Goal: Understand process/instructions

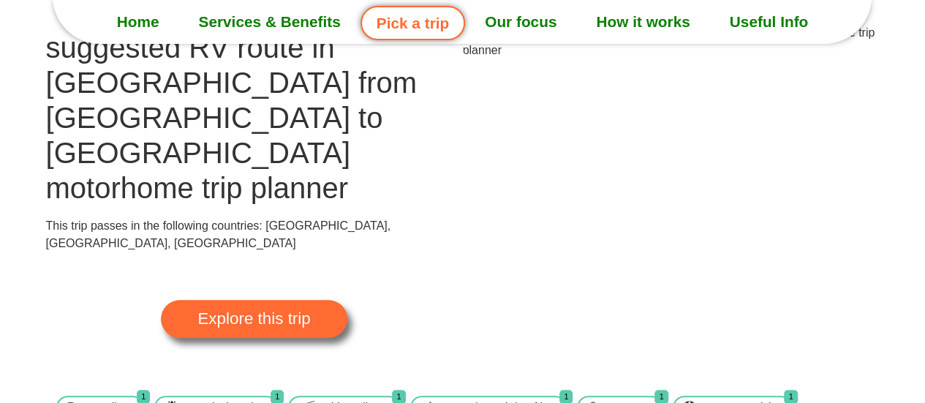
scroll to position [243, 0]
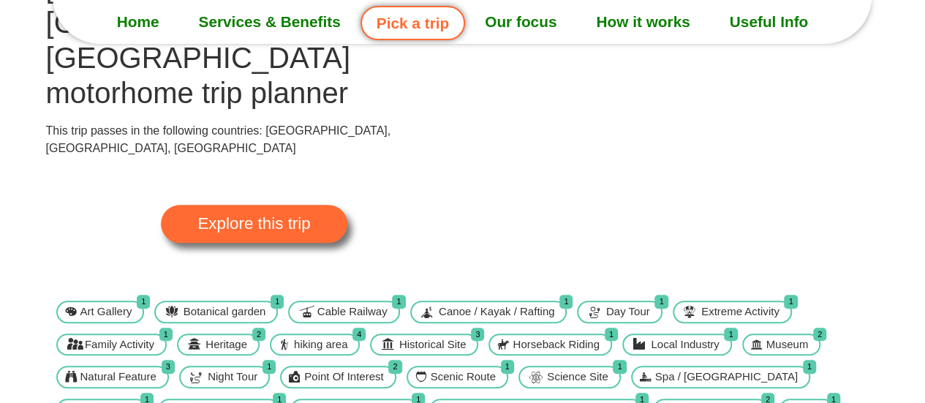
scroll to position [121, 0]
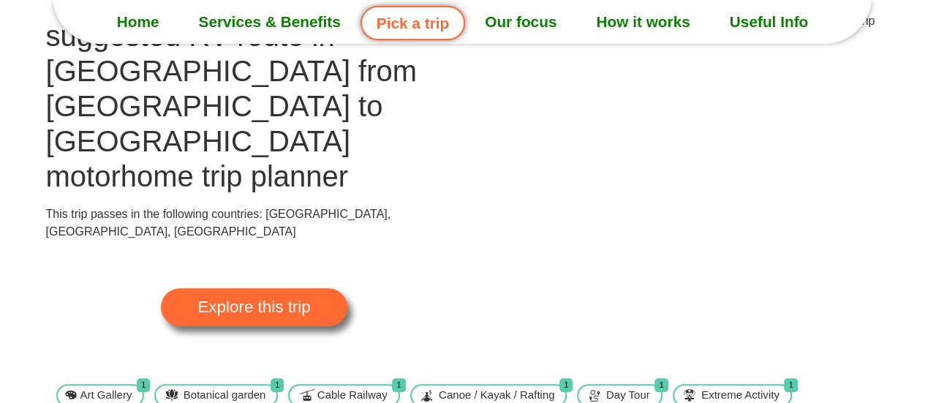
click at [691, 48] on img at bounding box center [671, 29] width 417 height 35
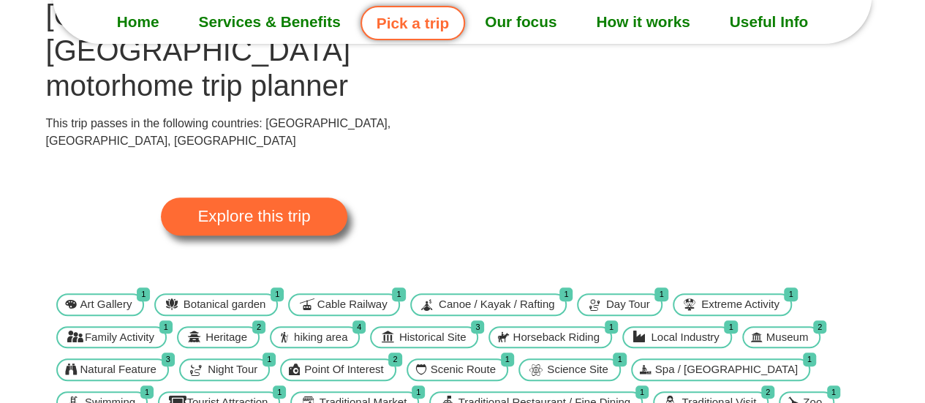
scroll to position [243, 0]
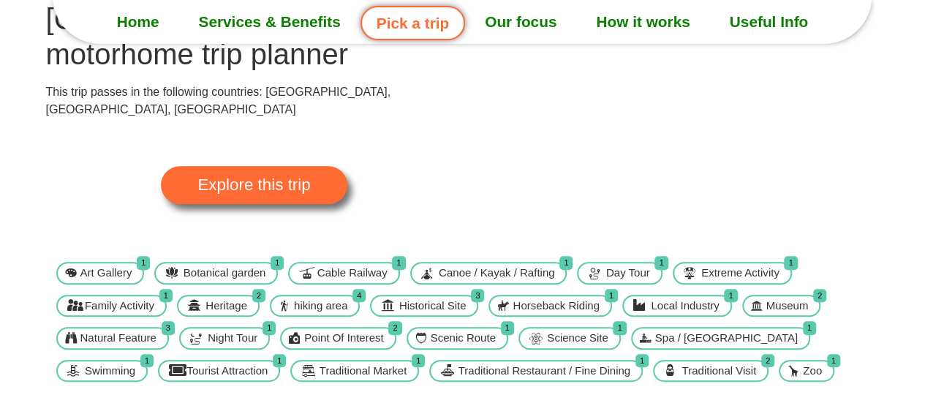
click at [251, 177] on span "Explore this trip" at bounding box center [253, 185] width 113 height 16
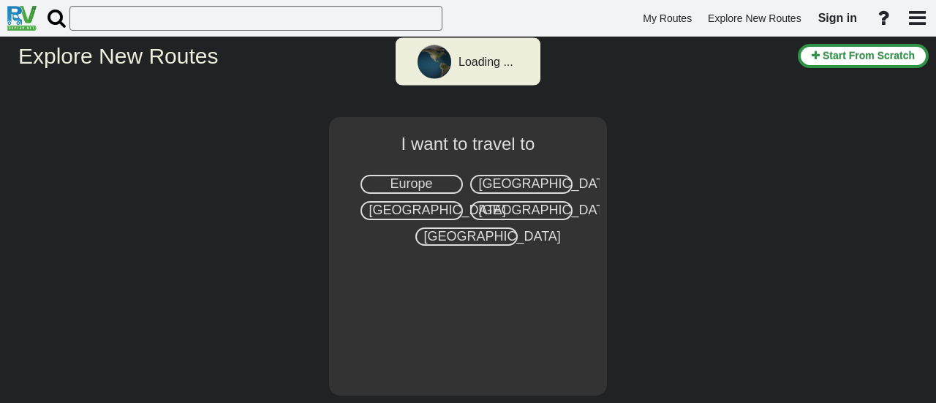
select select "number:8"
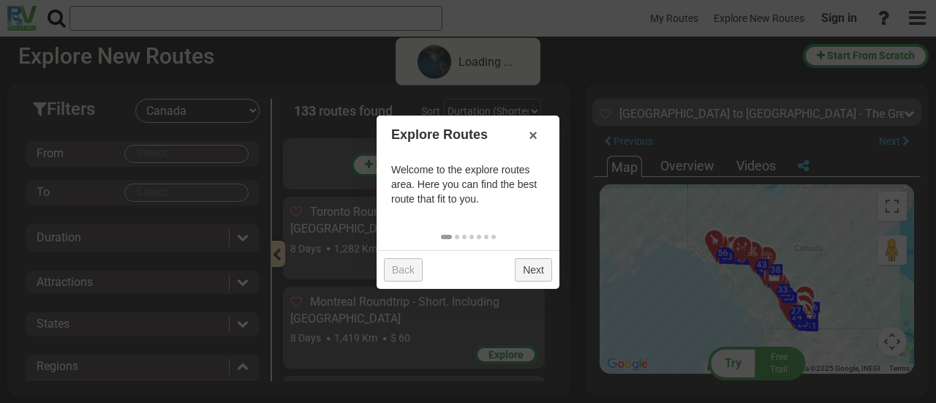
scroll to position [6914, 0]
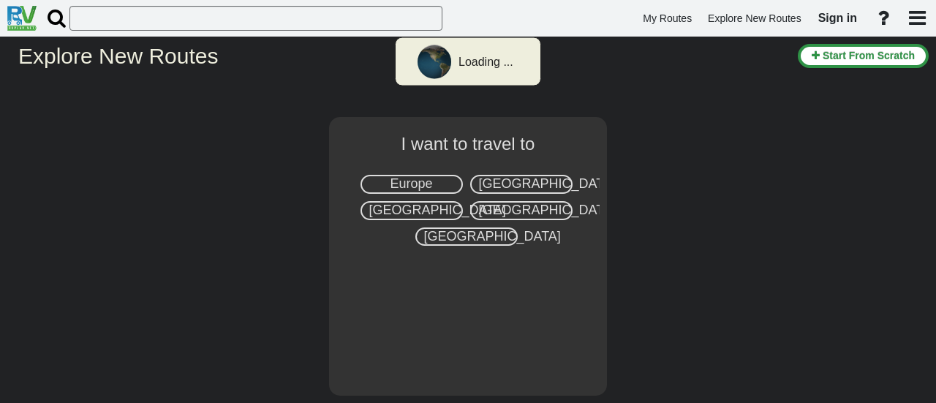
select select "number:8"
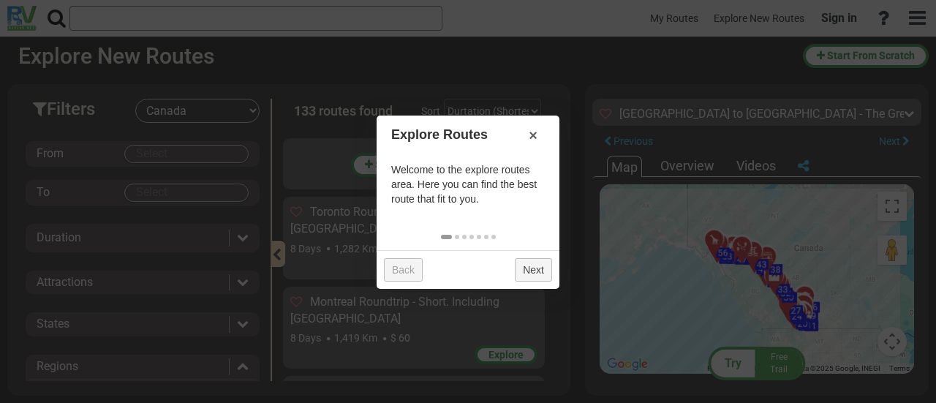
scroll to position [6914, 0]
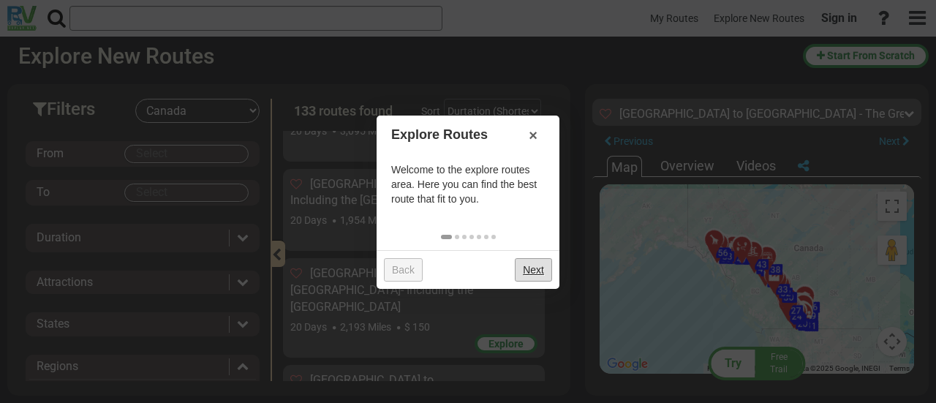
click at [536, 267] on link "Next" at bounding box center [533, 269] width 37 height 23
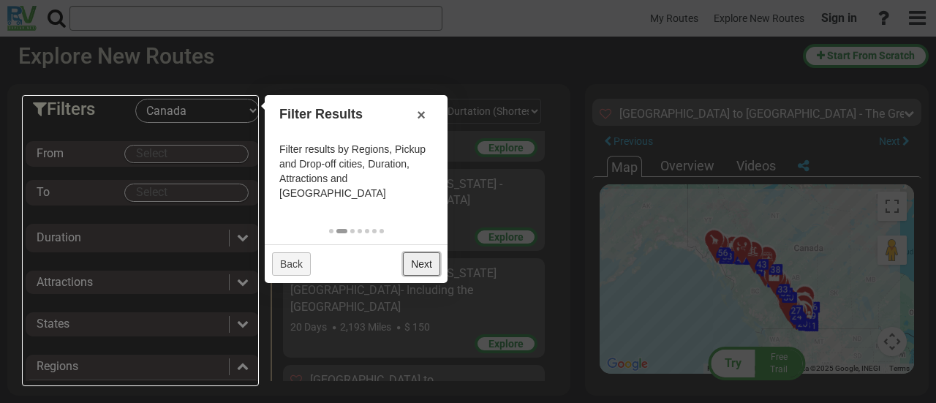
click at [434, 253] on link "Next" at bounding box center [421, 263] width 37 height 23
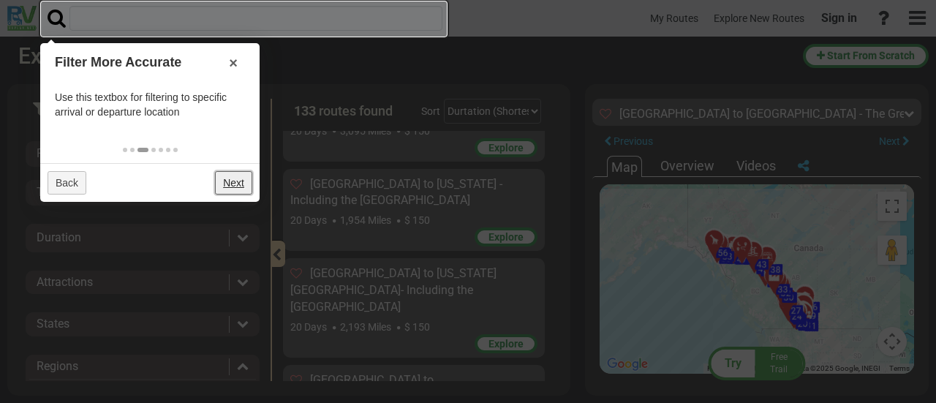
click at [235, 178] on link "Next" at bounding box center [233, 182] width 37 height 23
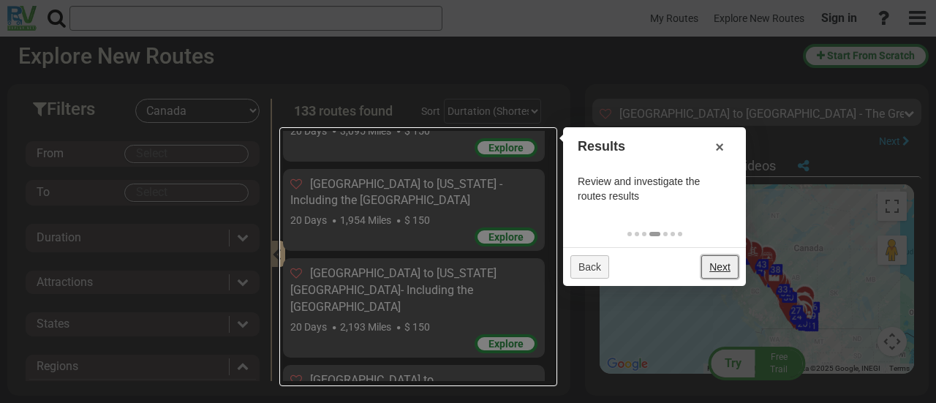
click at [720, 264] on link "Next" at bounding box center [719, 266] width 37 height 23
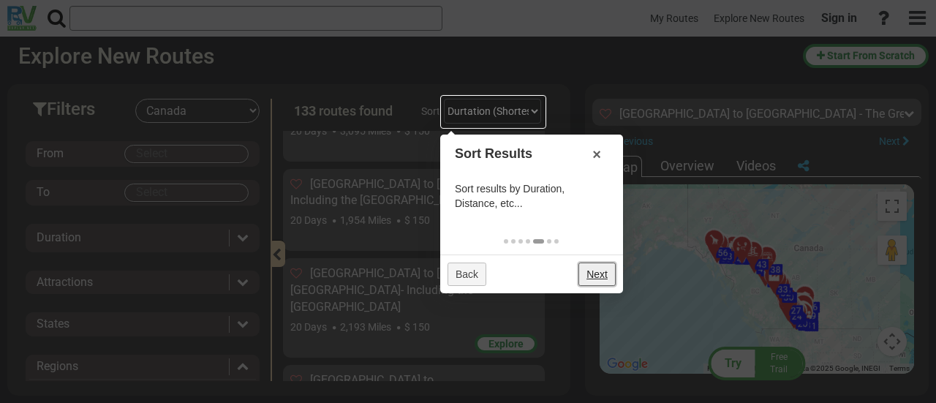
click at [591, 276] on link "Next" at bounding box center [596, 273] width 37 height 23
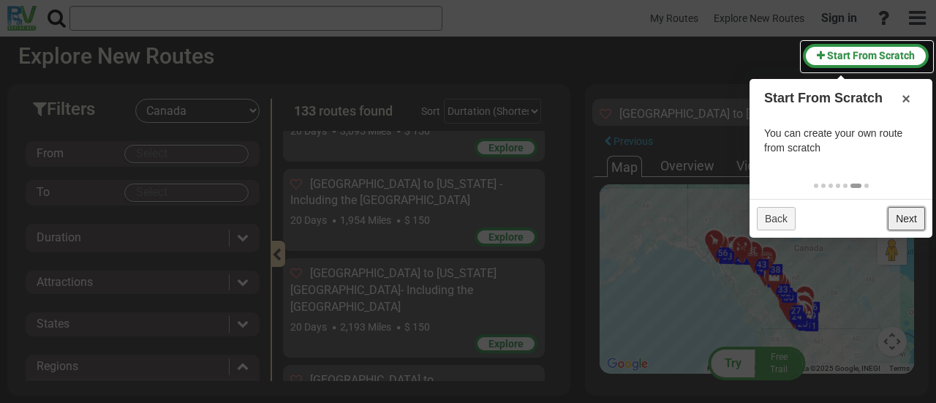
click at [895, 216] on link "Next" at bounding box center [905, 218] width 37 height 23
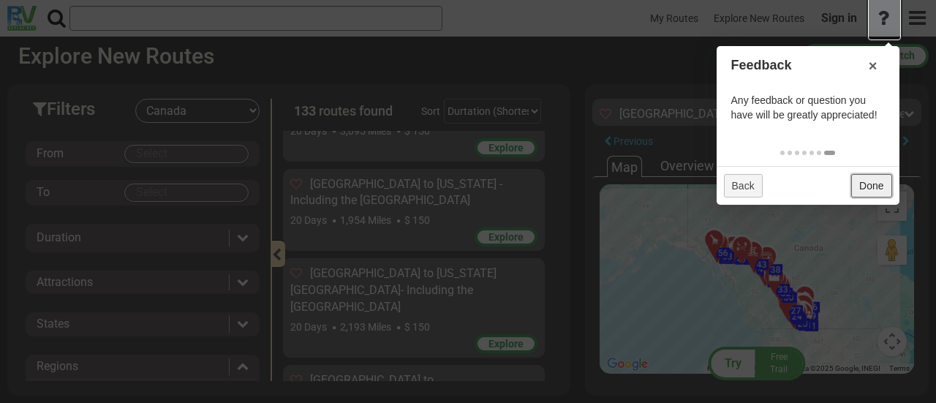
click at [871, 185] on link "Done" at bounding box center [871, 185] width 40 height 23
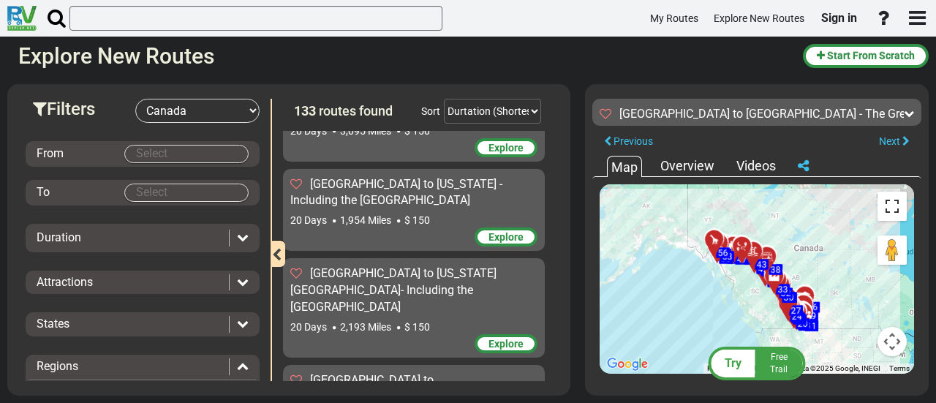
click at [890, 208] on button "Toggle fullscreen view" at bounding box center [891, 206] width 29 height 29
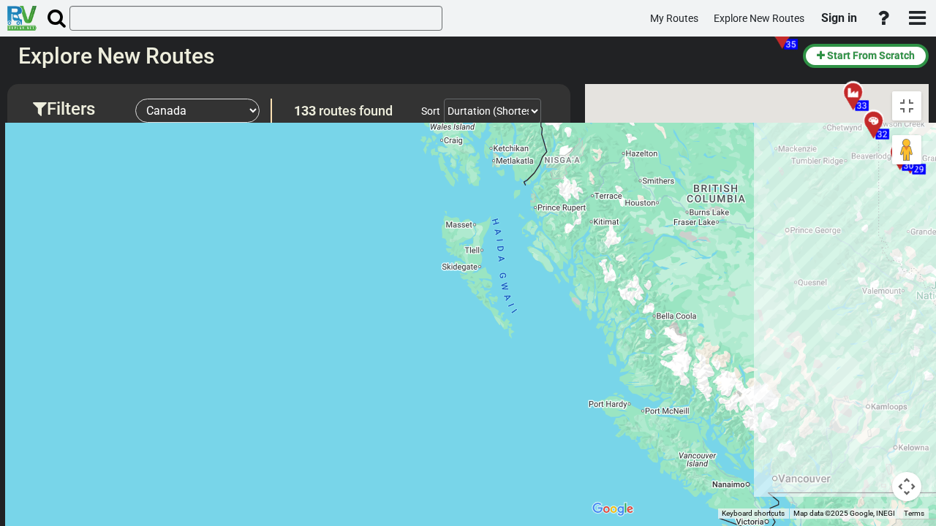
drag, startPoint x: 669, startPoint y: 162, endPoint x: 542, endPoint y: 334, distance: 214.3
click at [585, 354] on div "To activate drag with keyboard, press Alt + Enter. Once in keyboard drag state,…" at bounding box center [757, 301] width 344 height 435
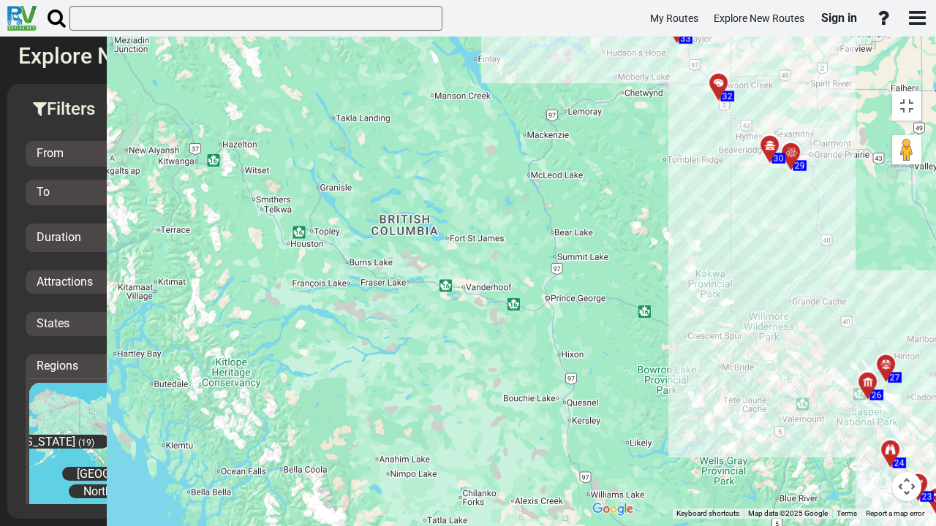
drag, startPoint x: 767, startPoint y: 260, endPoint x: 777, endPoint y: 329, distance: 69.4
click at [777, 329] on div "To activate drag with keyboard, press Alt + Enter. Once in keyboard drag state,…" at bounding box center [757, 301] width 344 height 435
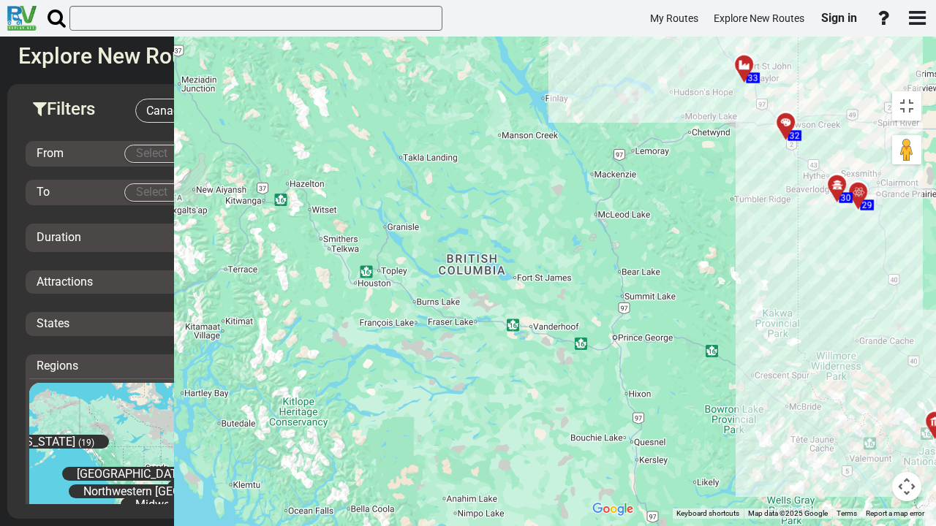
drag, startPoint x: 668, startPoint y: 183, endPoint x: 704, endPoint y: 219, distance: 51.2
click at [704, 219] on div "To activate drag with keyboard, press Alt + Enter. Once in keyboard drag state,…" at bounding box center [757, 301] width 344 height 435
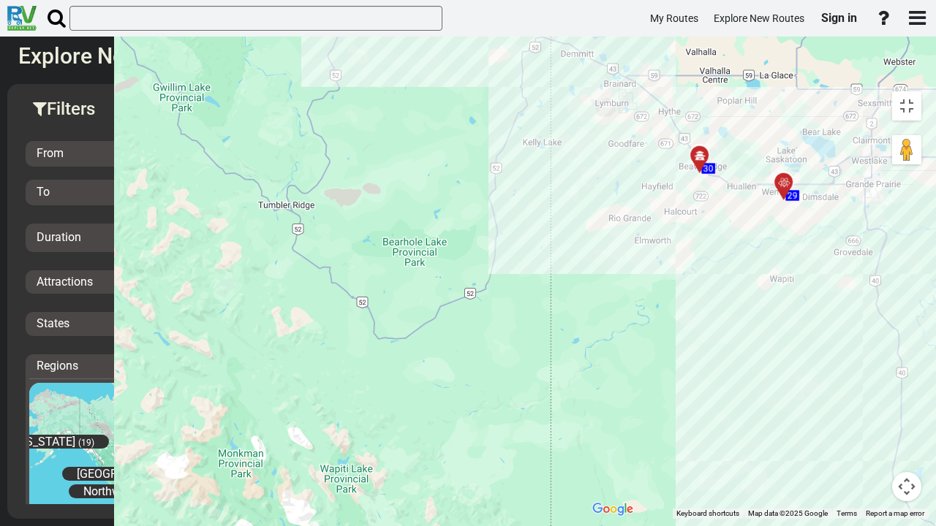
drag, startPoint x: 610, startPoint y: 165, endPoint x: 710, endPoint y: 260, distance: 137.5
click at [710, 260] on div "To activate drag with keyboard, press Alt + Enter. Once in keyboard drag state,…" at bounding box center [757, 301] width 344 height 435
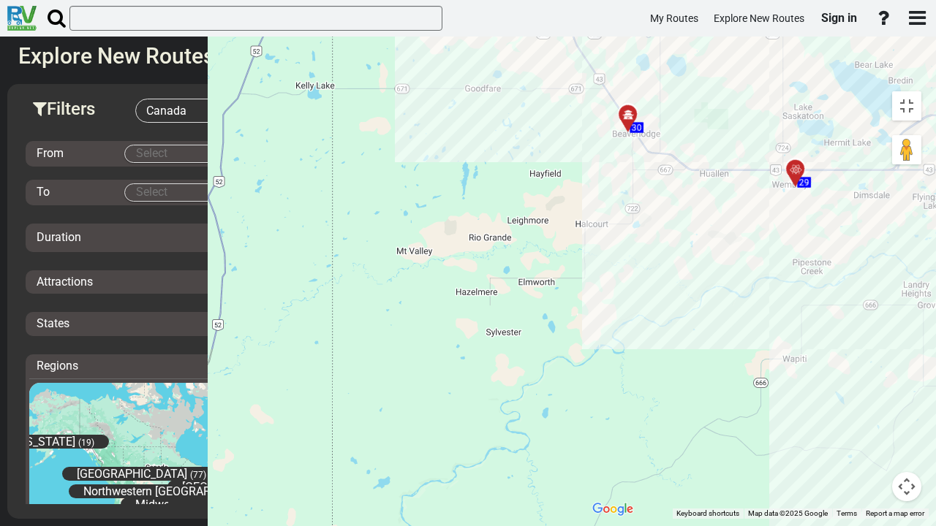
drag, startPoint x: 637, startPoint y: 187, endPoint x: 801, endPoint y: 262, distance: 179.9
click at [801, 262] on div "To activate drag with keyboard, press Alt + Enter. Once in keyboard drag state,…" at bounding box center [757, 301] width 344 height 435
